Goal: Task Accomplishment & Management: Manage account settings

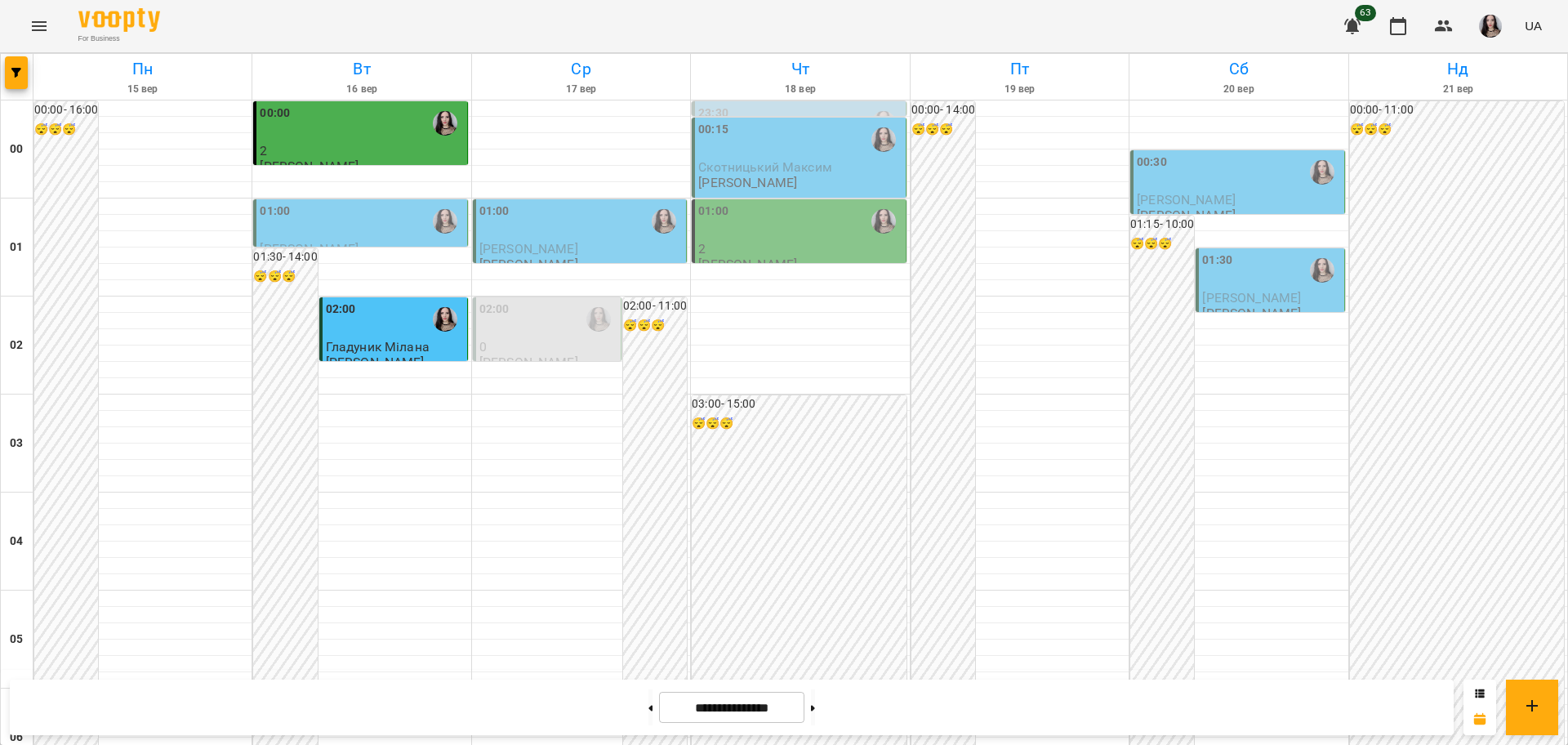
scroll to position [1762, 0]
drag, startPoint x: 1552, startPoint y: 172, endPoint x: 1567, endPoint y: 137, distance: 38.1
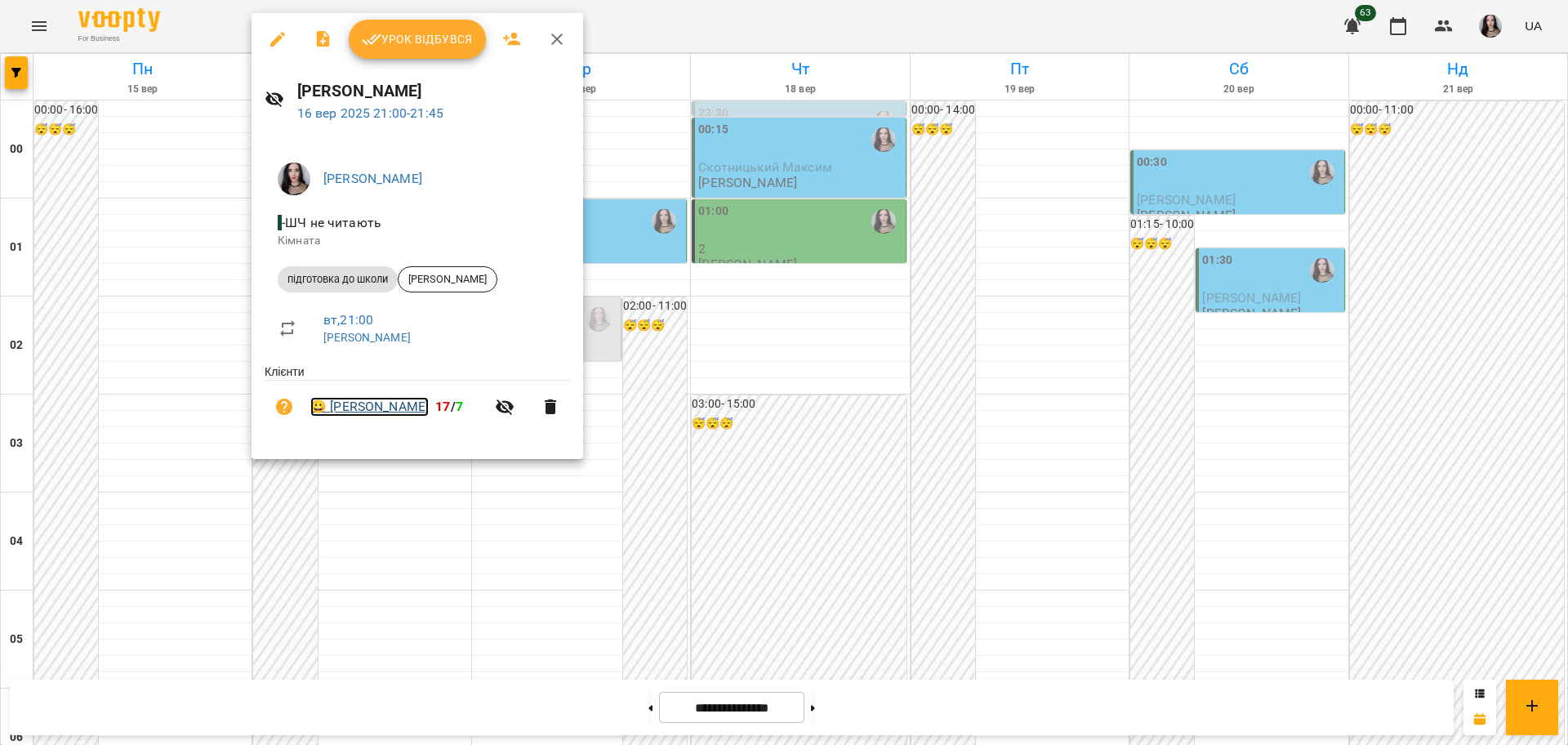
click at [374, 412] on link "😀 Копилова Вікторія" at bounding box center [370, 407] width 118 height 20
